Goal: Check status: Check status

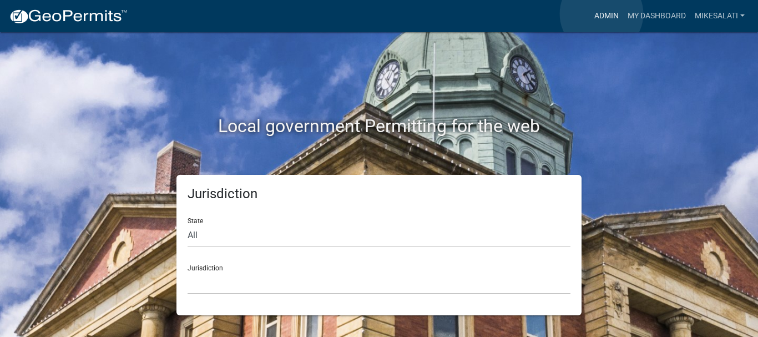
click at [601, 14] on link "Admin" at bounding box center [606, 16] width 33 height 21
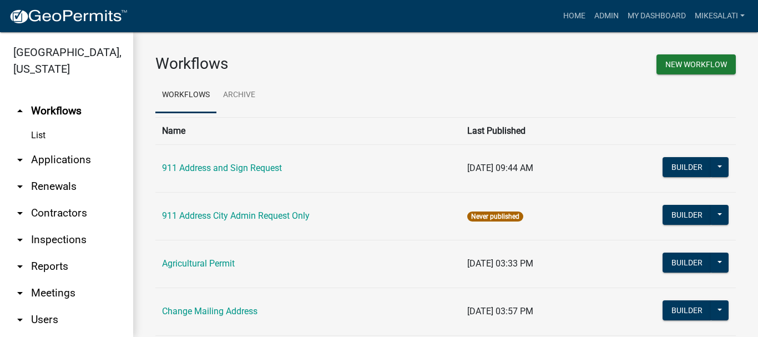
click at [47, 146] on link "arrow_drop_down Applications" at bounding box center [66, 159] width 133 height 27
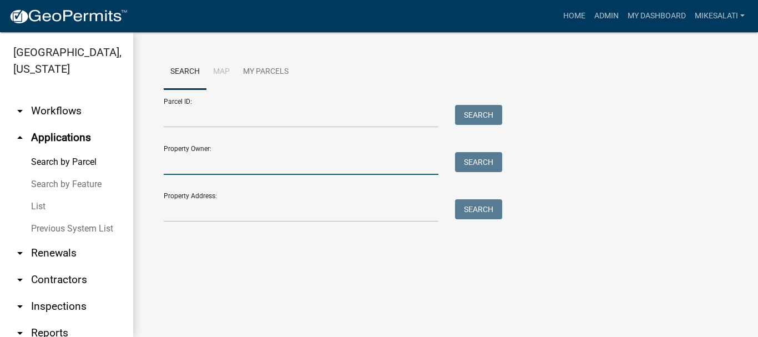
click at [181, 164] on input "Property Owner:" at bounding box center [301, 163] width 275 height 23
click at [177, 215] on input "Property Address:" at bounding box center [301, 210] width 275 height 23
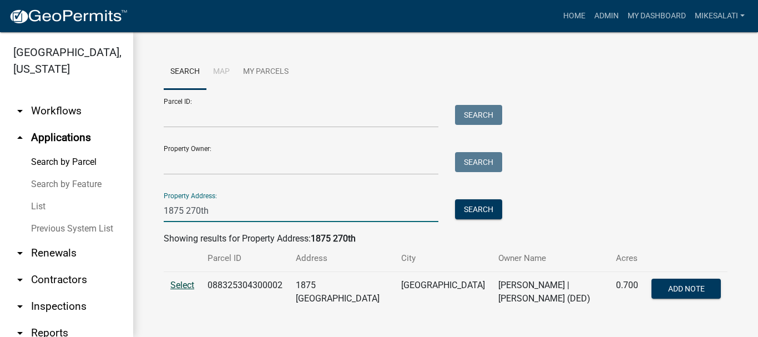
type input "1875 270th"
click at [182, 288] on span "Select" at bounding box center [182, 285] width 24 height 11
